Goal: Transaction & Acquisition: Purchase product/service

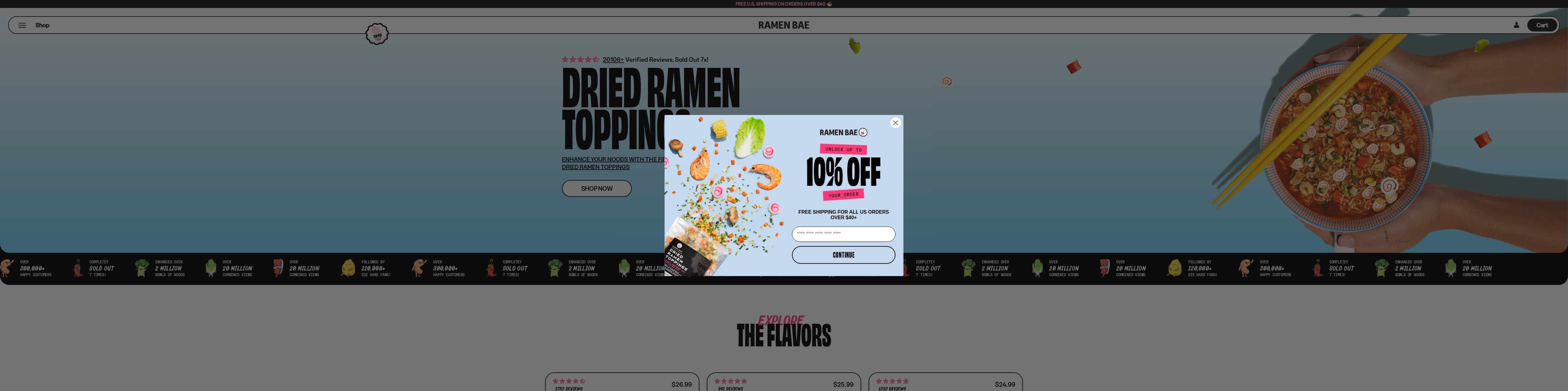
click at [897, 121] on icon "Close dialog" at bounding box center [895, 123] width 4 height 4
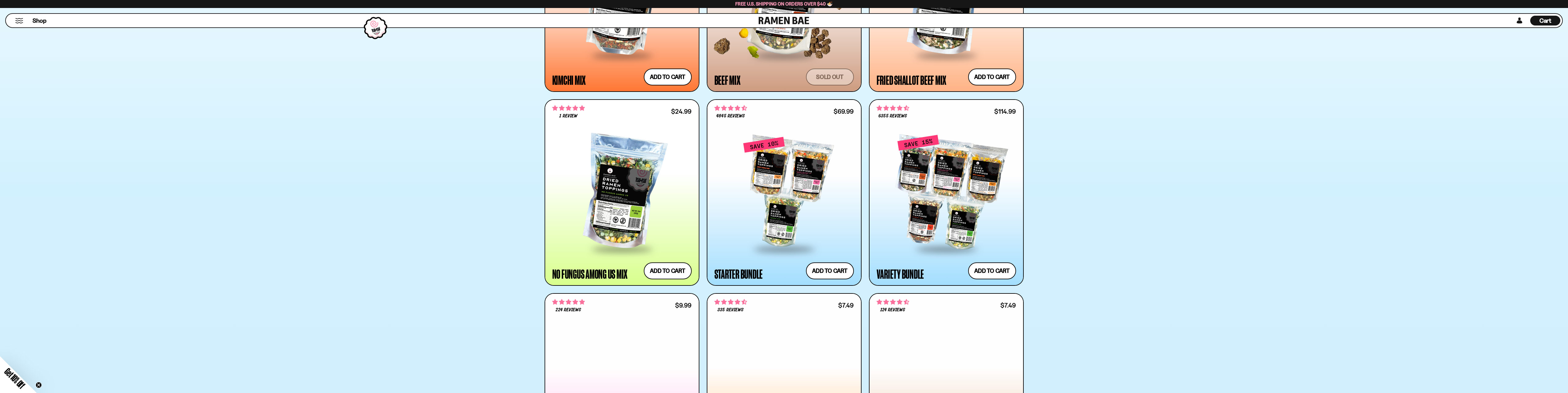
scroll to position [718, 0]
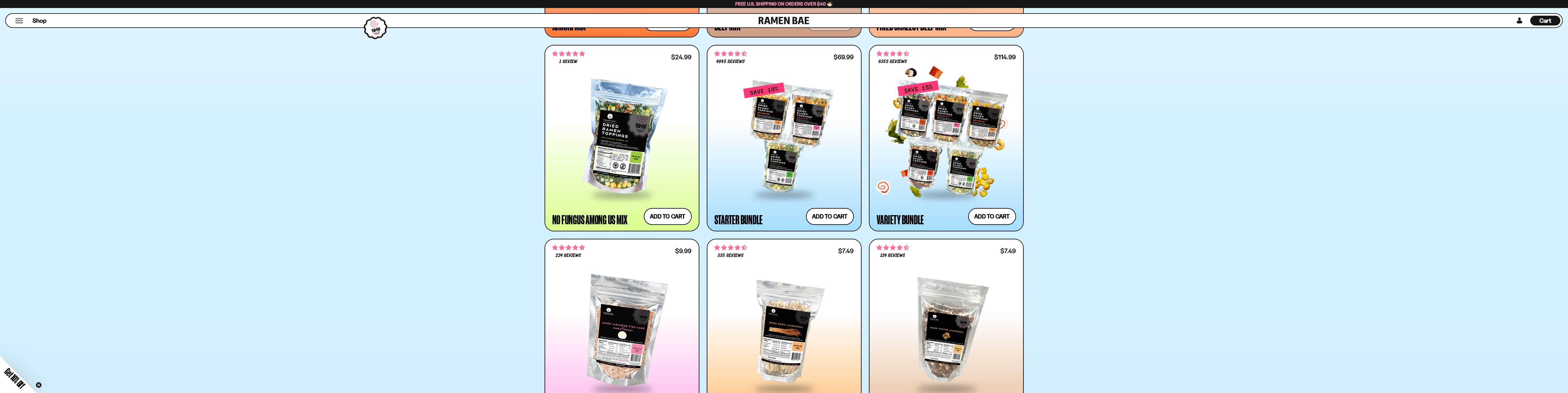
click at [942, 130] on div at bounding box center [946, 138] width 139 height 112
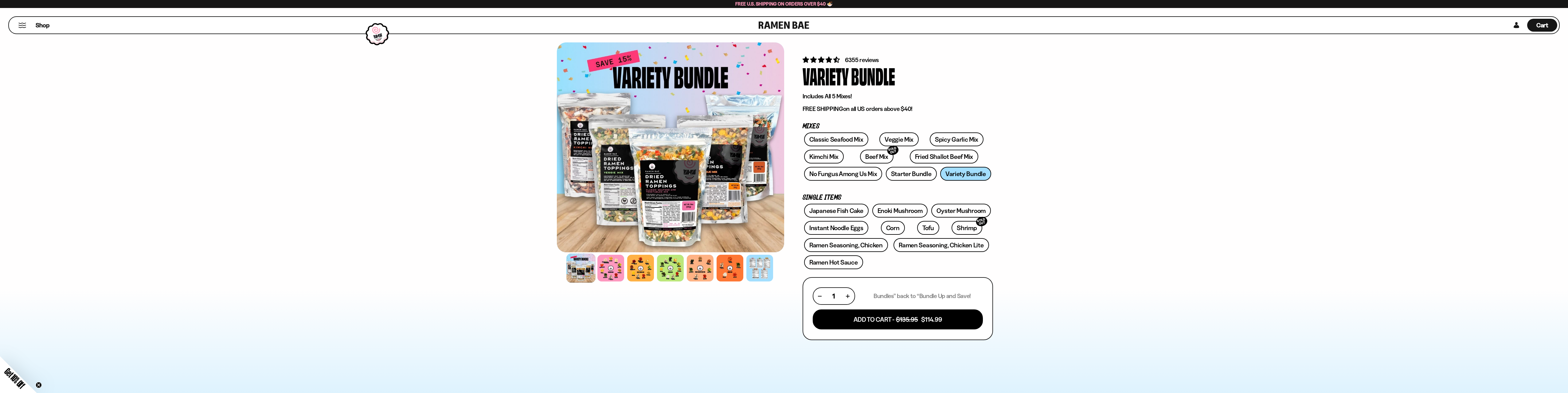
click at [581, 271] on div at bounding box center [581, 268] width 29 height 29
click at [608, 270] on div at bounding box center [611, 268] width 29 height 29
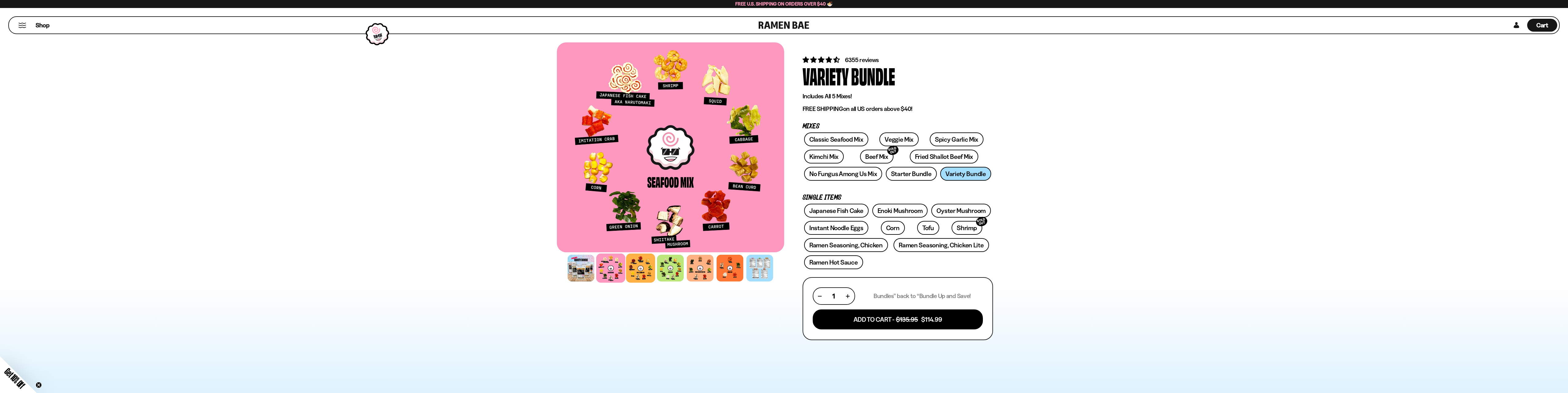
click at [648, 271] on div at bounding box center [641, 268] width 29 height 29
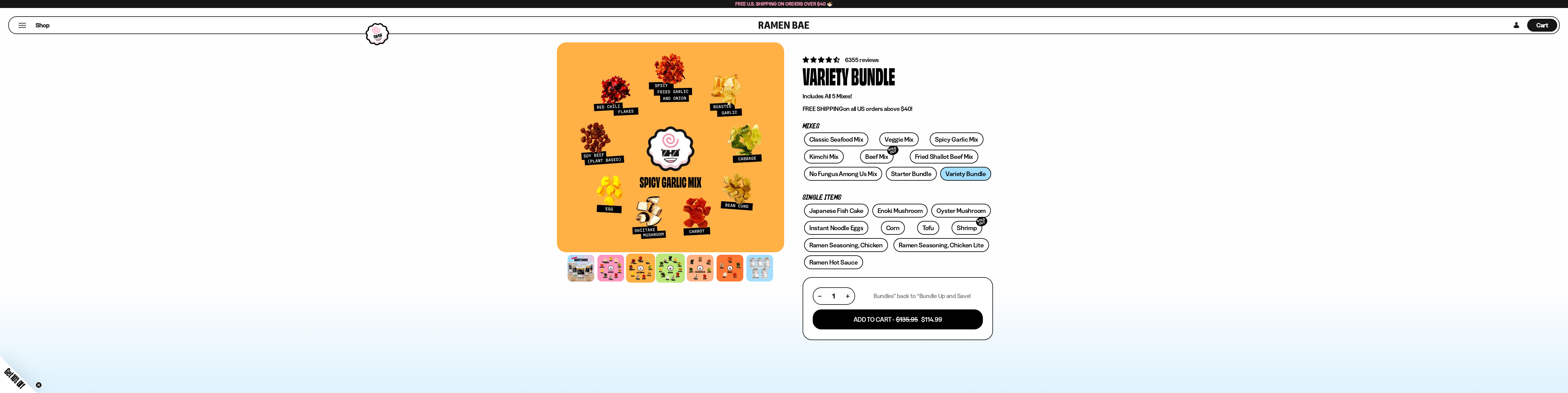
click at [675, 269] on div at bounding box center [670, 268] width 29 height 29
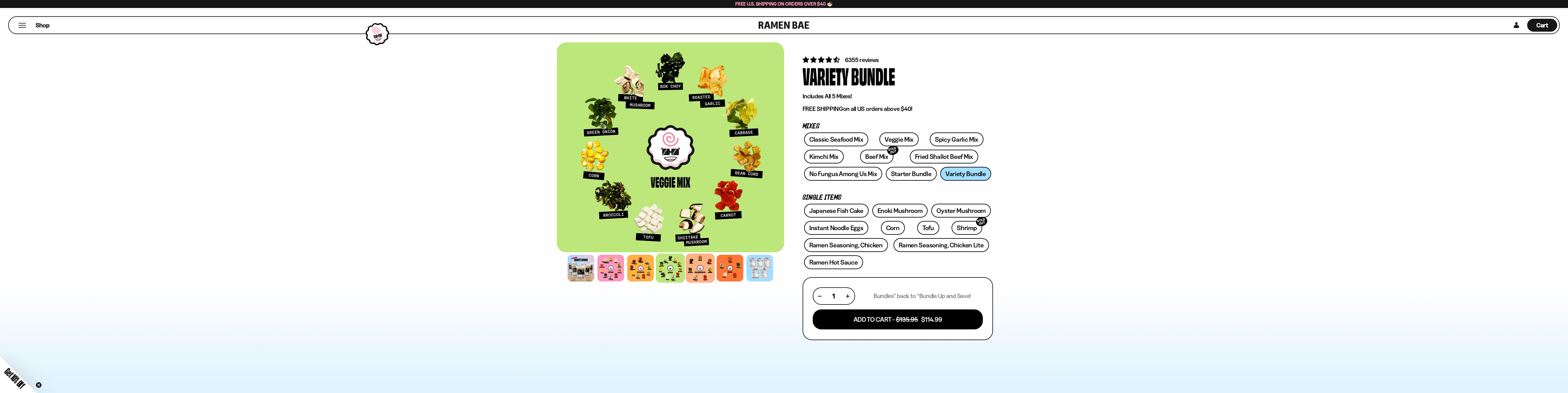
click at [705, 269] on div at bounding box center [700, 268] width 29 height 29
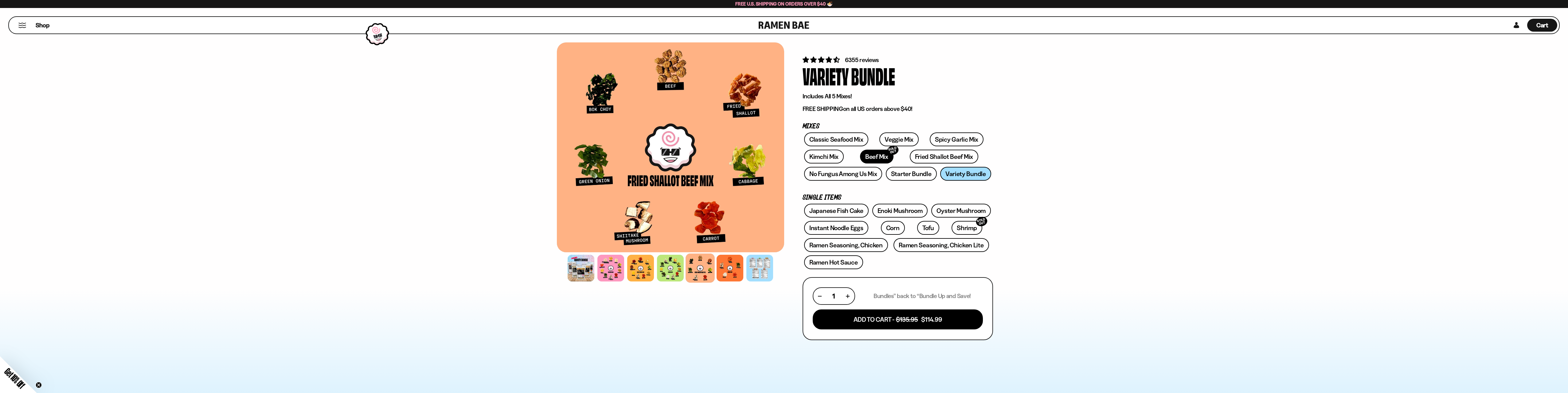
click at [866, 159] on link "Beef Mix SOLD OUT" at bounding box center [877, 156] width 34 height 14
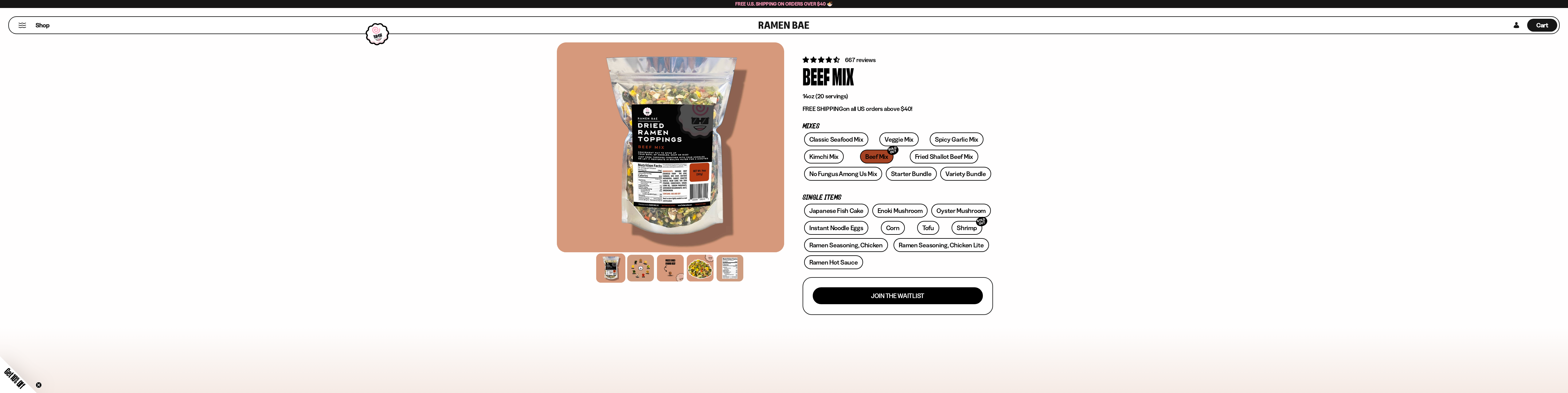
click at [619, 268] on div at bounding box center [611, 268] width 29 height 29
click at [635, 266] on div at bounding box center [641, 268] width 29 height 29
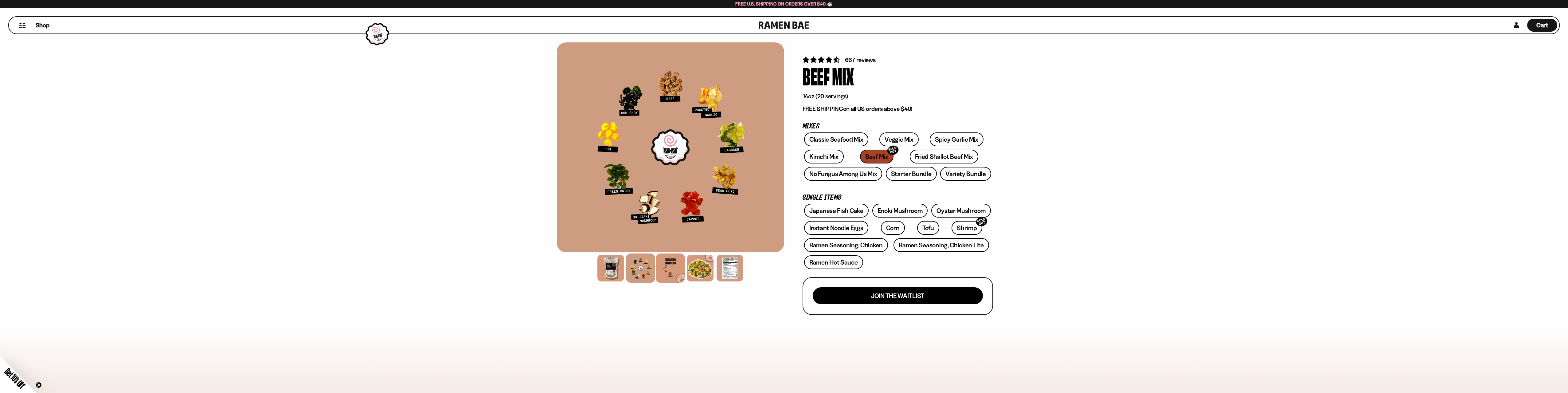
click at [661, 265] on div at bounding box center [670, 268] width 29 height 29
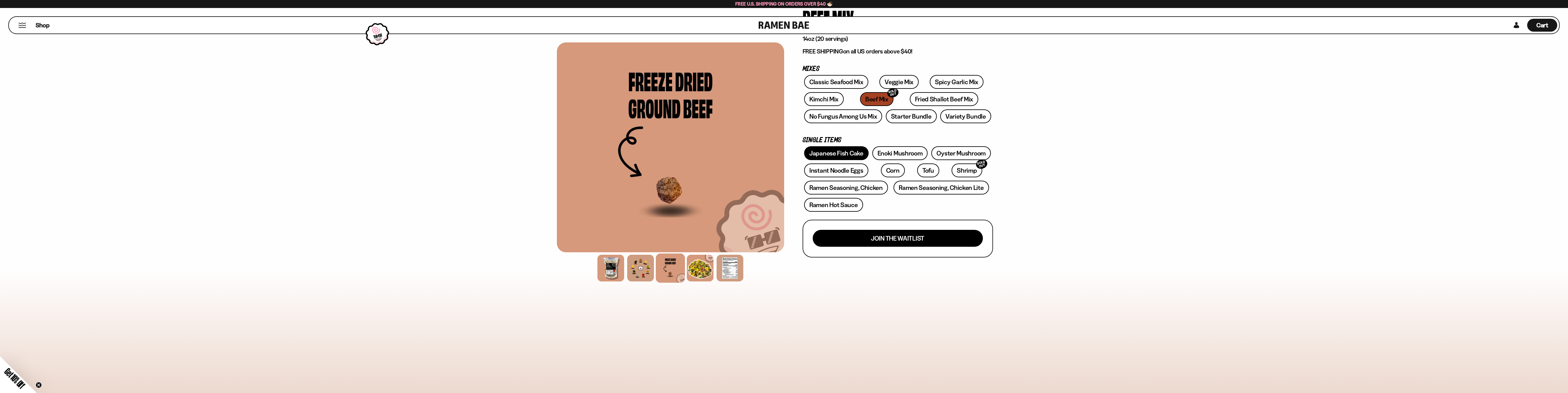
scroll to position [103, 0]
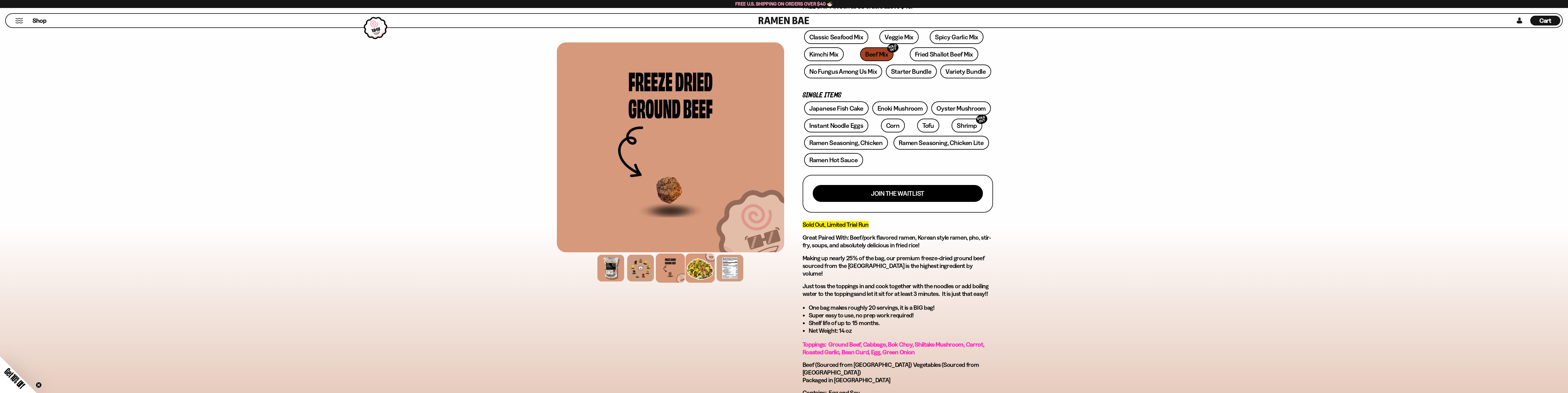
click at [710, 267] on div at bounding box center [700, 268] width 29 height 29
